Goal: Task Accomplishment & Management: Complete application form

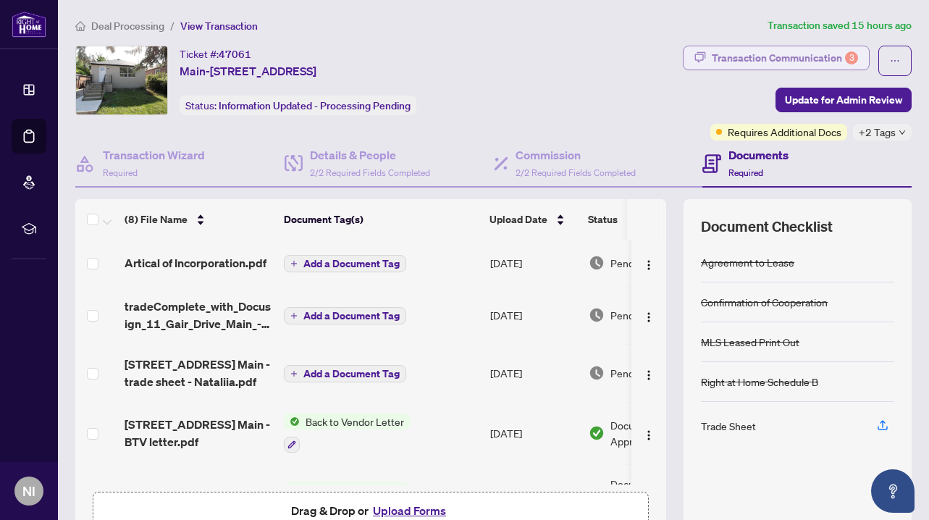
click at [741, 48] on div "Transaction Communication 3" at bounding box center [785, 57] width 146 height 23
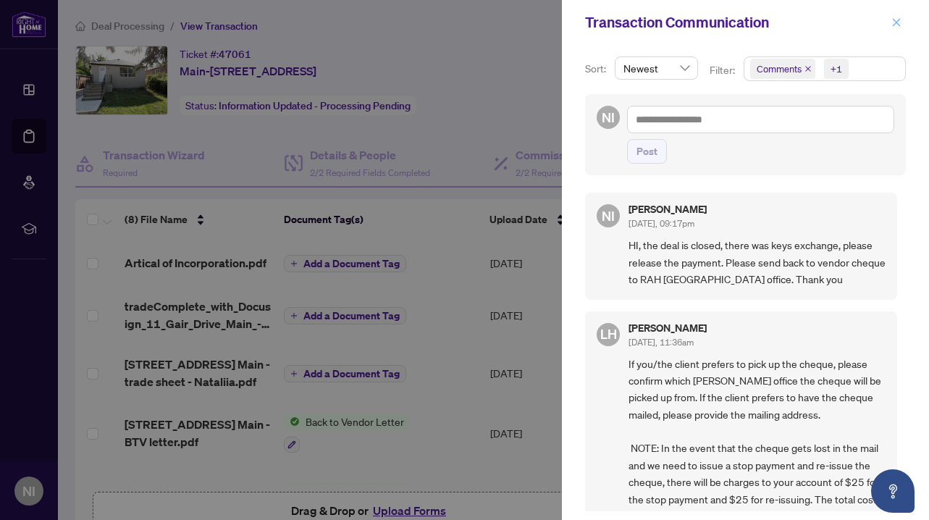
click at [894, 20] on icon "close" at bounding box center [897, 22] width 8 height 8
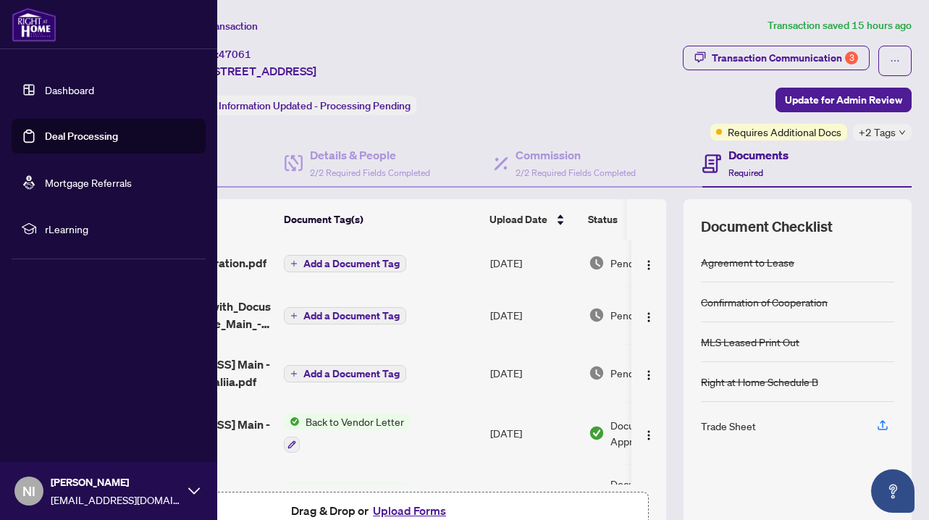
click at [63, 140] on link "Deal Processing" at bounding box center [81, 136] width 73 height 13
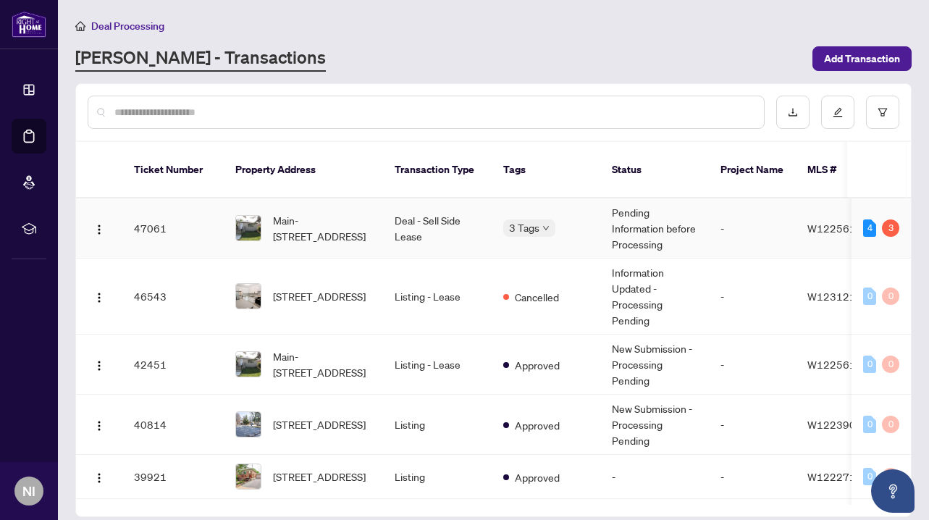
click at [643, 203] on td "Pending Information before Processing" at bounding box center [654, 228] width 109 height 60
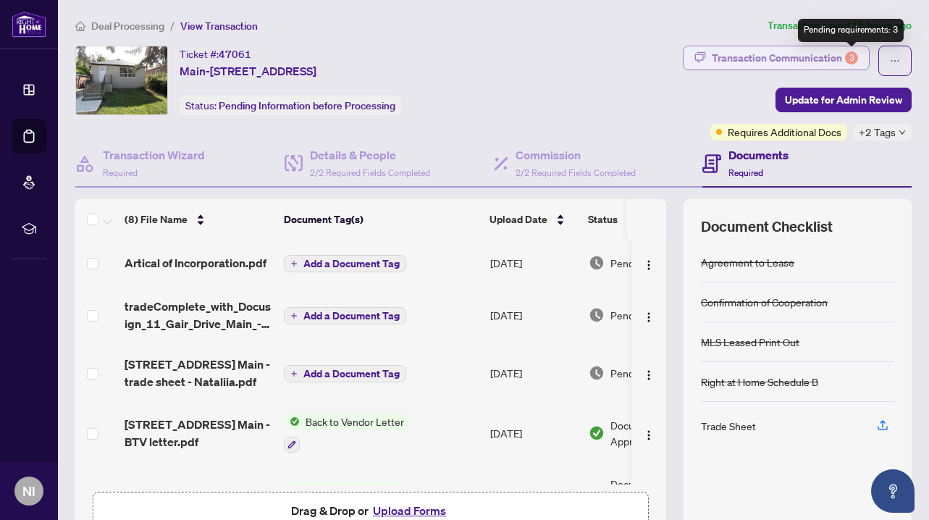
click at [802, 59] on div "Transaction Communication 3" at bounding box center [785, 57] width 146 height 23
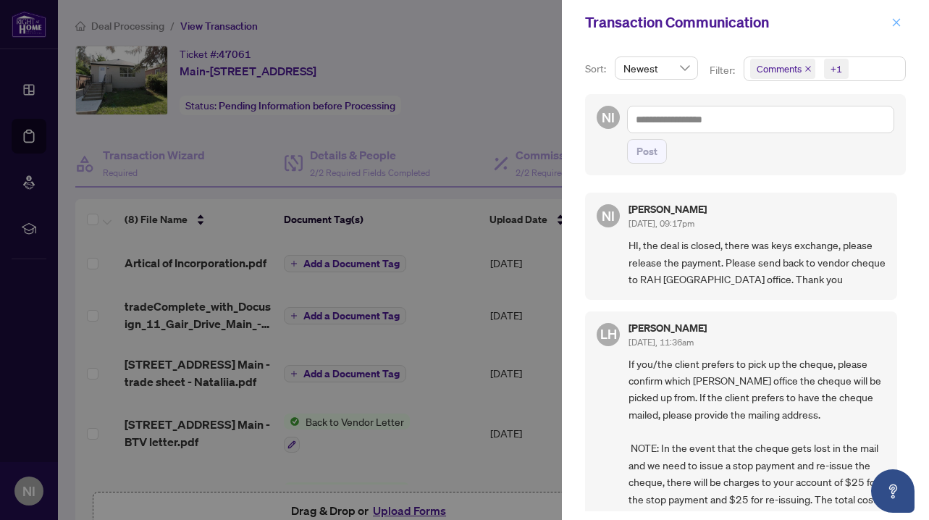
click at [896, 21] on icon "close" at bounding box center [896, 22] width 10 height 10
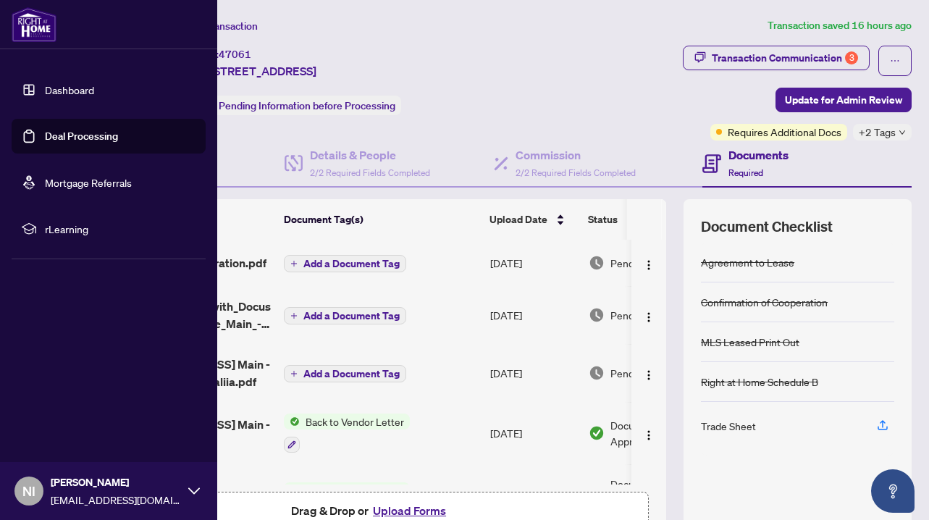
click at [88, 130] on link "Deal Processing" at bounding box center [81, 136] width 73 height 13
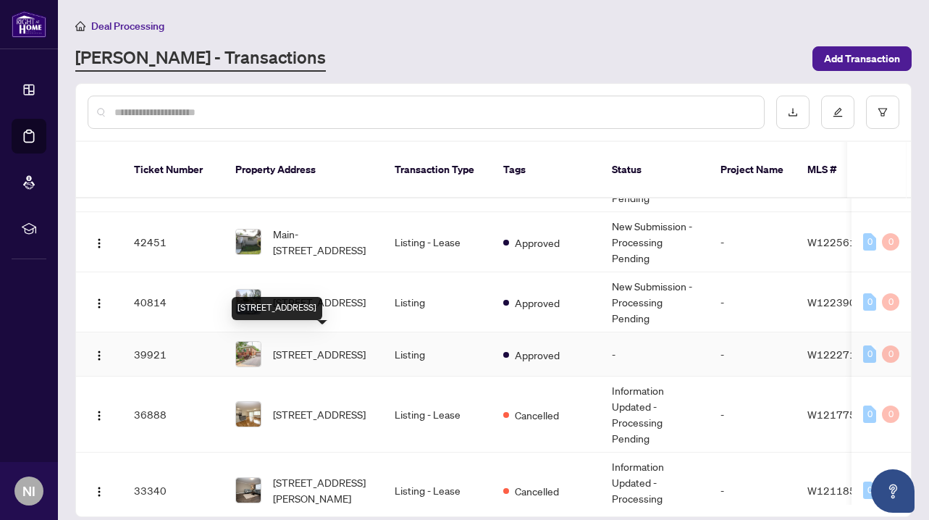
scroll to position [124, 0]
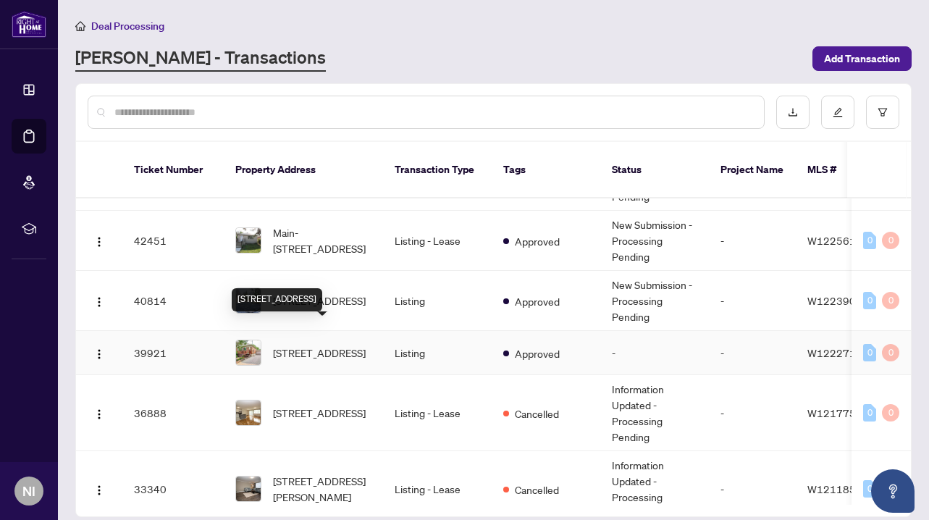
click at [322, 345] on span "[STREET_ADDRESS]" at bounding box center [319, 353] width 93 height 16
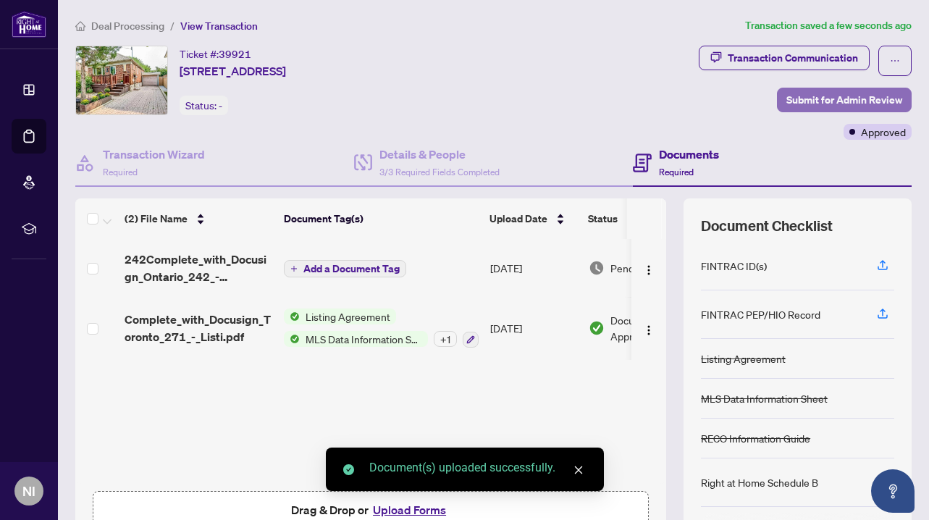
click at [818, 98] on span "Submit for Admin Review" at bounding box center [844, 99] width 116 height 23
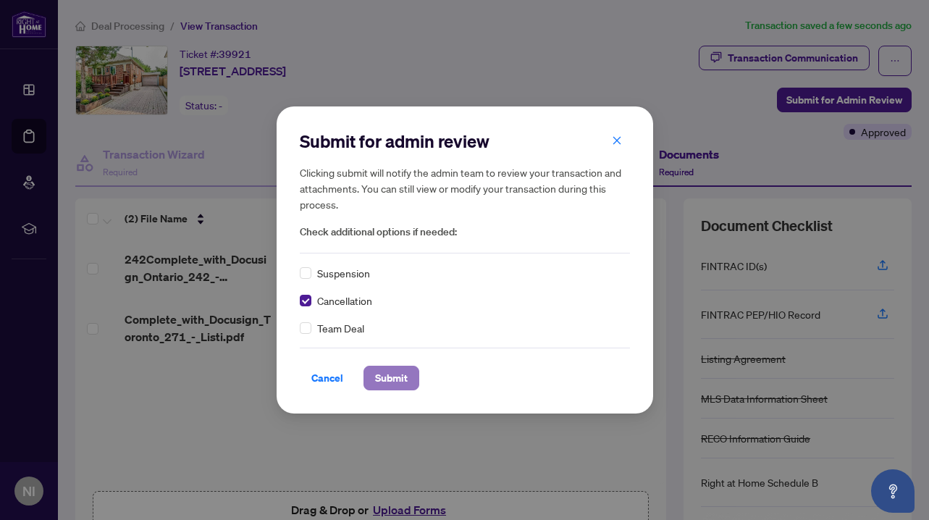
click at [385, 377] on span "Submit" at bounding box center [391, 377] width 33 height 23
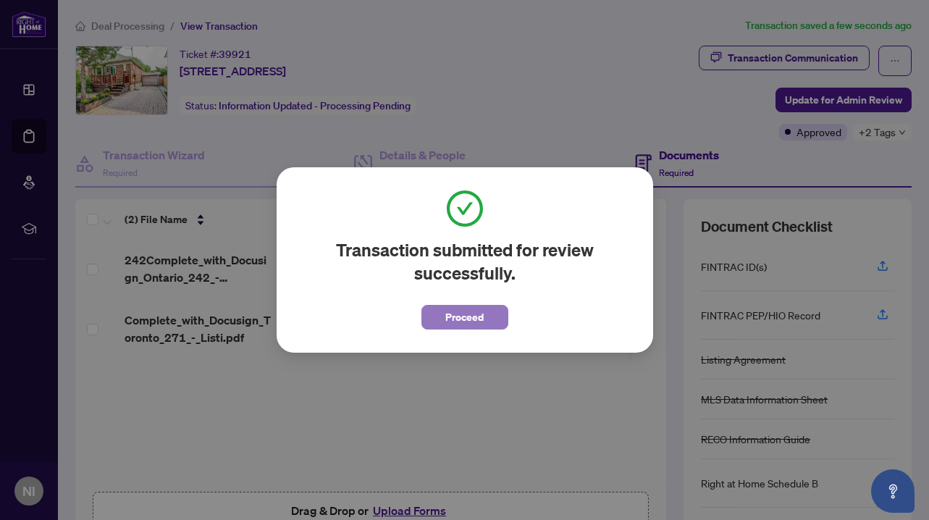
click at [471, 314] on span "Proceed" at bounding box center [464, 317] width 38 height 23
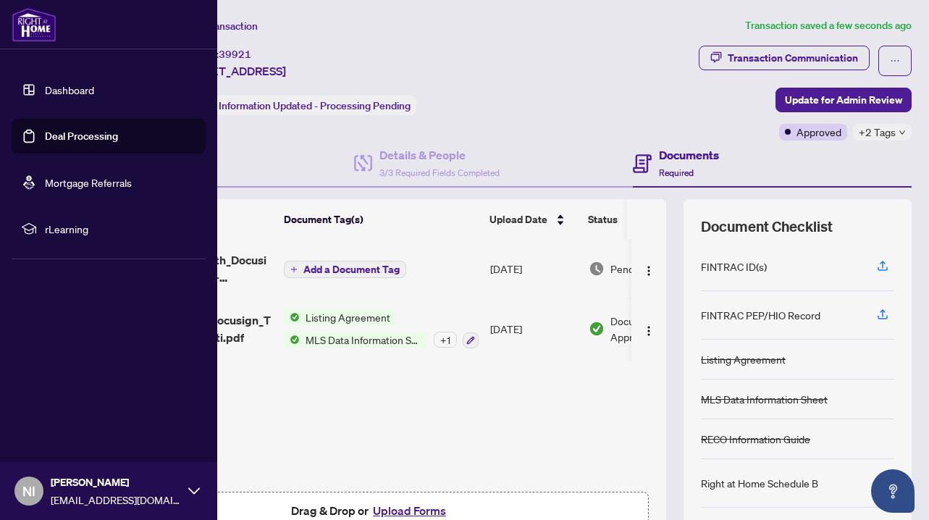
click at [60, 130] on link "Deal Processing" at bounding box center [81, 136] width 73 height 13
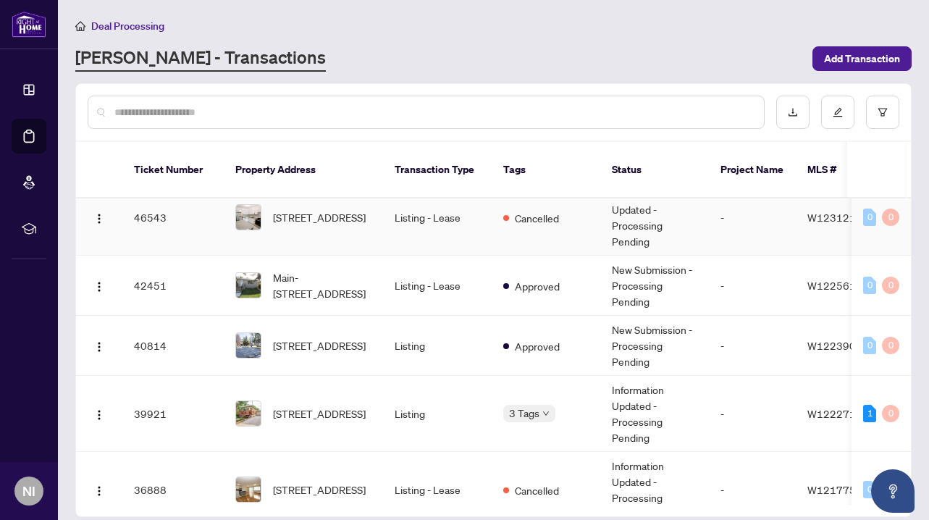
scroll to position [80, 0]
